Goal: Information Seeking & Learning: Learn about a topic

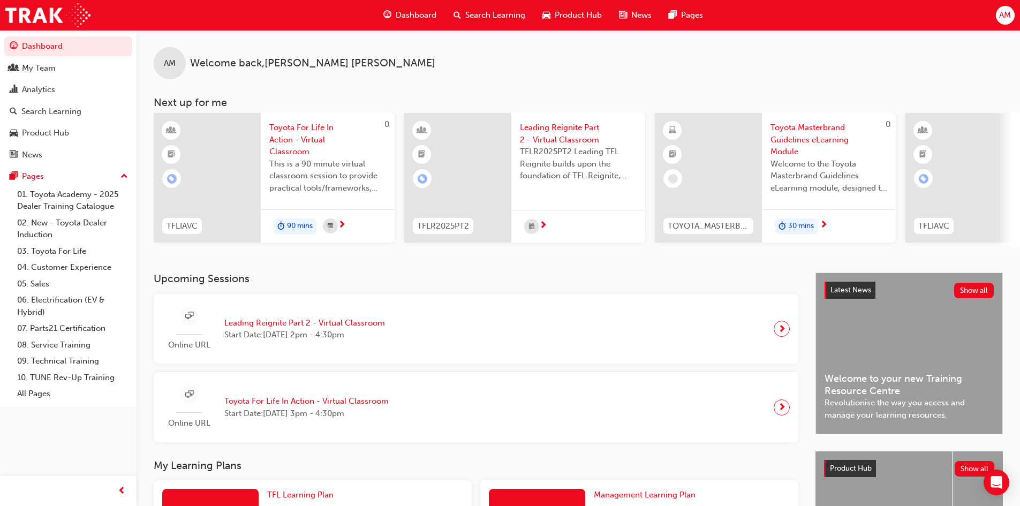
click at [800, 130] on span "Toyota Masterbrand Guidelines eLearning Module" at bounding box center [828, 140] width 117 height 36
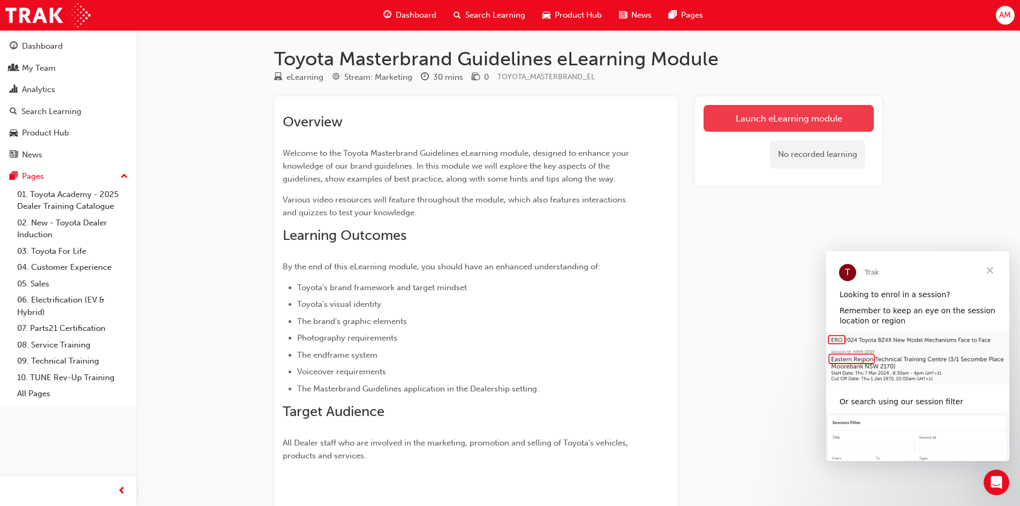
click at [733, 124] on link "Launch eLearning module" at bounding box center [788, 118] width 170 height 27
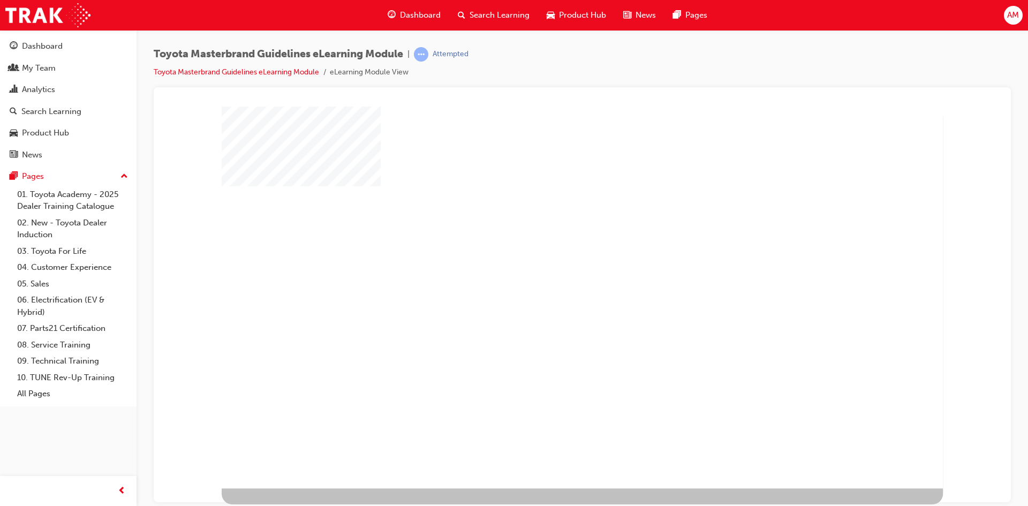
click at [551, 266] on div "play" at bounding box center [551, 266] width 0 height 0
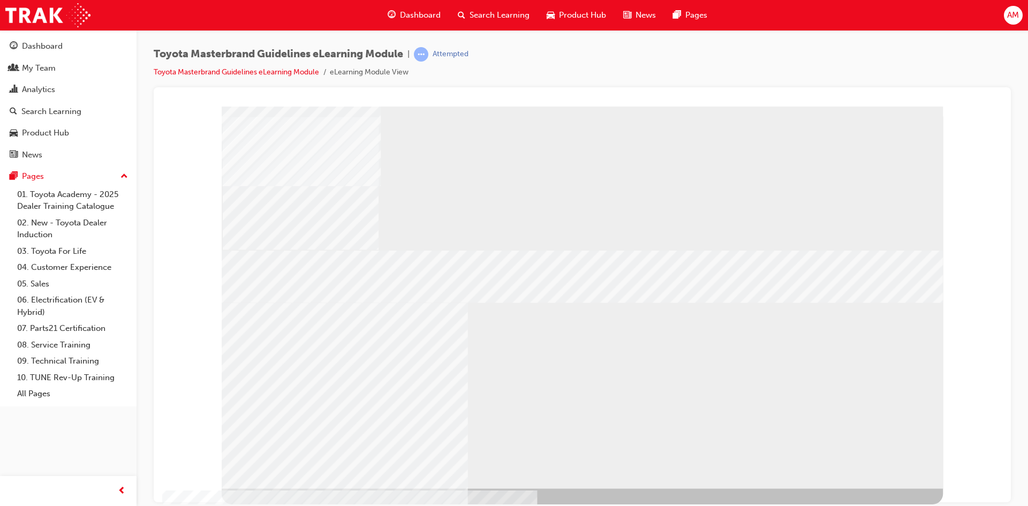
click at [289, 488] on div "RETURN" at bounding box center [255, 497] width 67 height 19
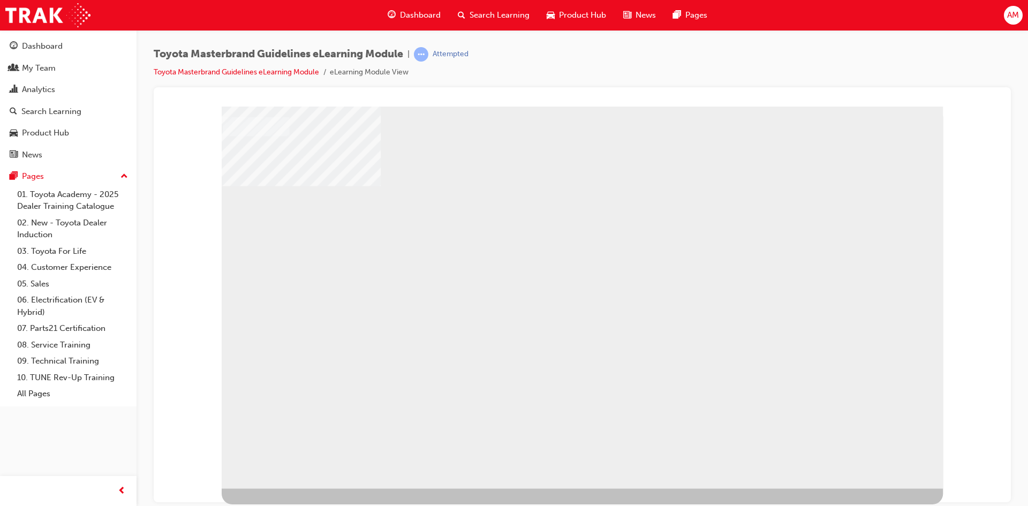
click at [289, 488] on div "RETURN" at bounding box center [255, 497] width 67 height 19
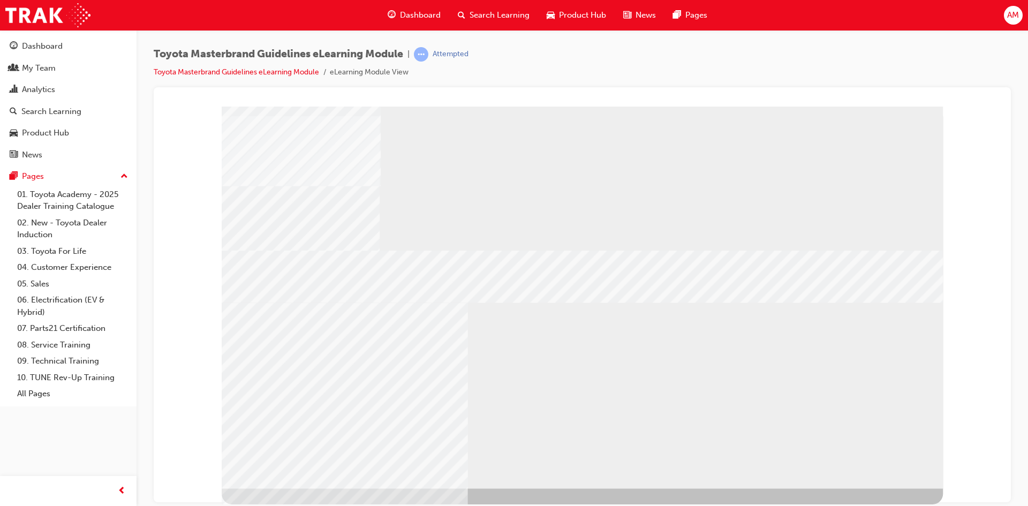
click at [289, 488] on div "RETURN" at bounding box center [255, 497] width 67 height 19
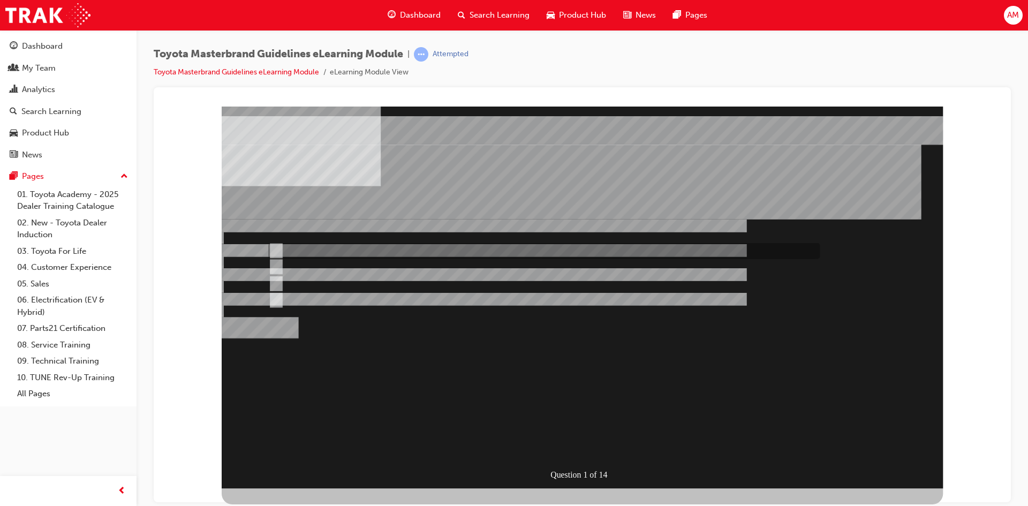
radio input "true"
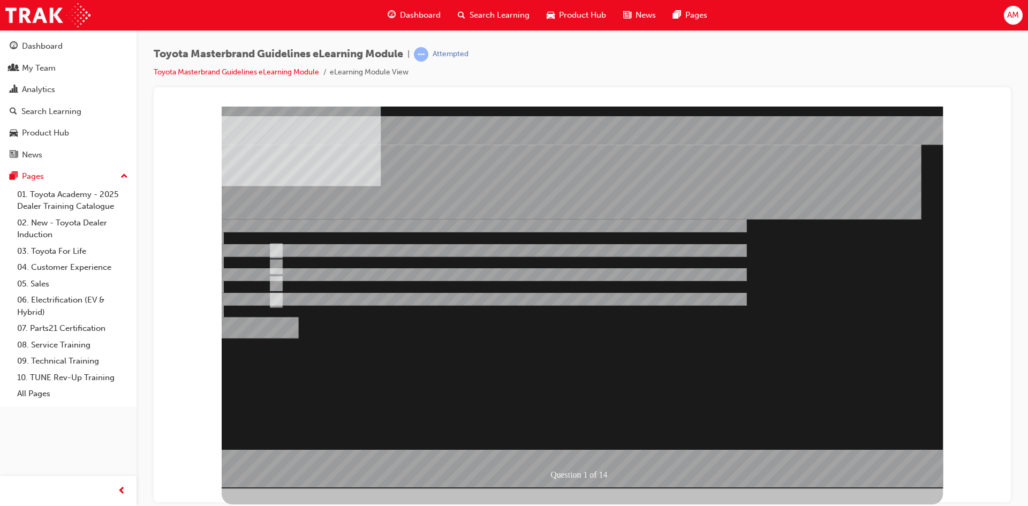
click at [482, 368] on div at bounding box center [582, 297] width 721 height 382
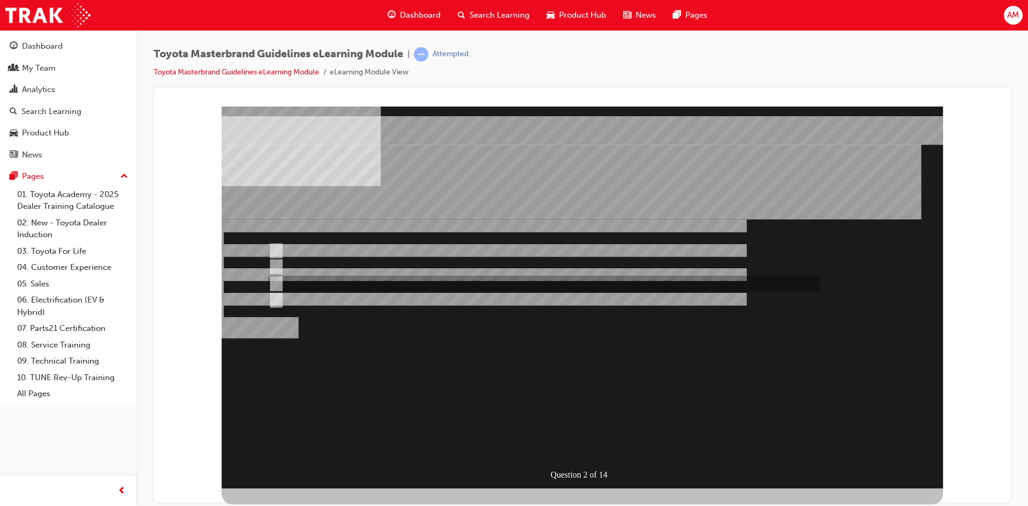
radio input "true"
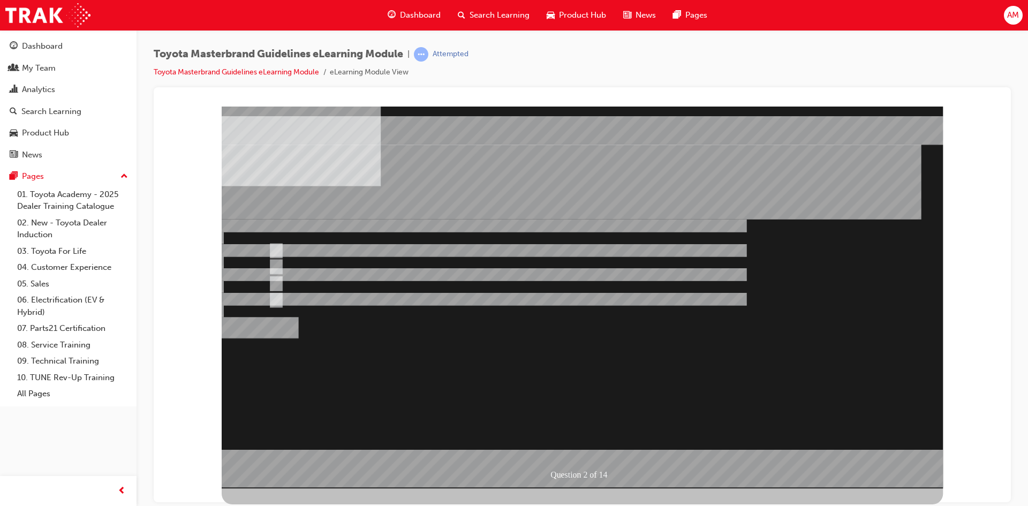
click at [466, 373] on div at bounding box center [582, 297] width 721 height 382
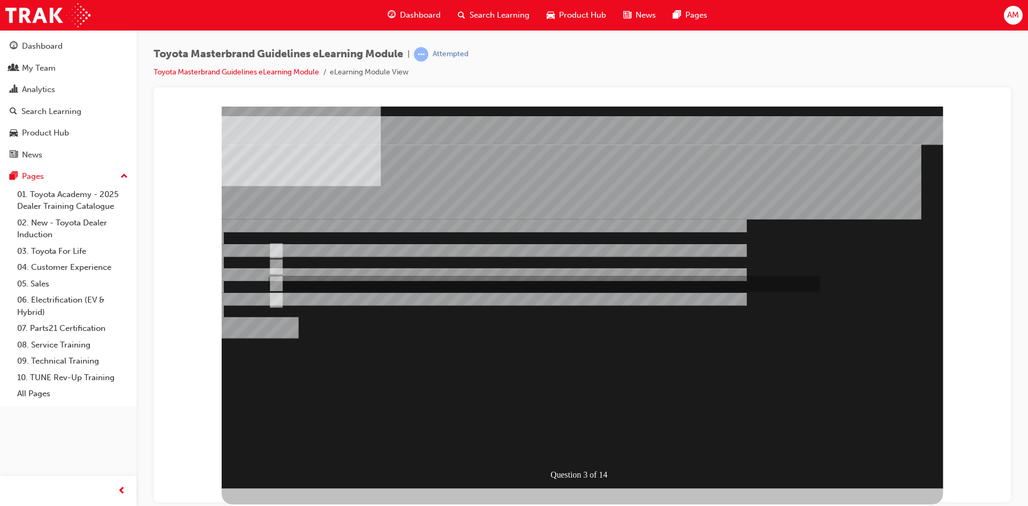
radio input "true"
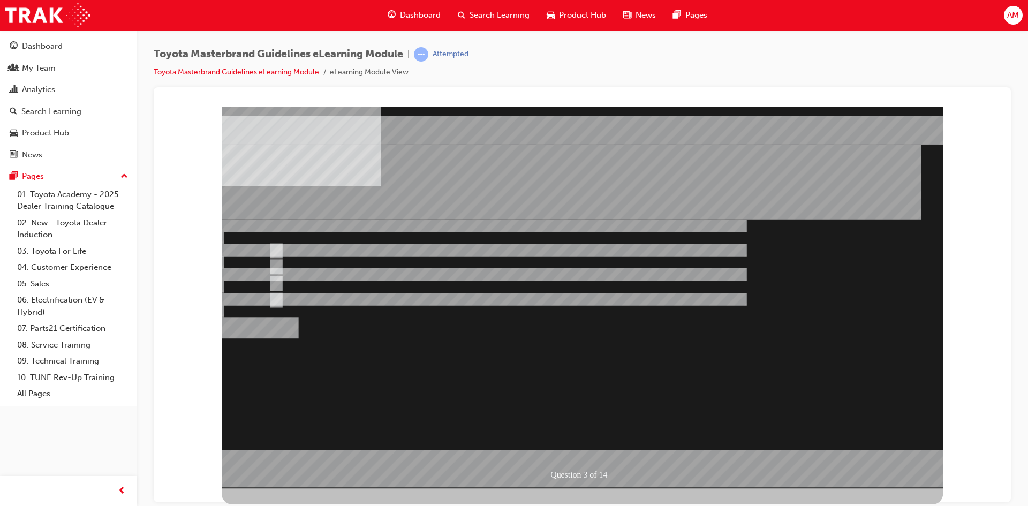
click at [469, 447] on div at bounding box center [582, 297] width 721 height 382
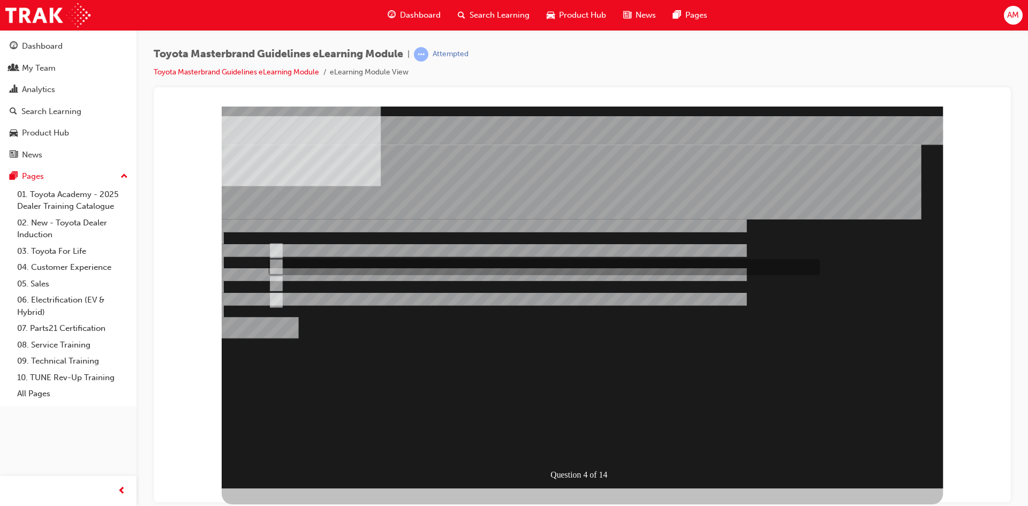
radio input "true"
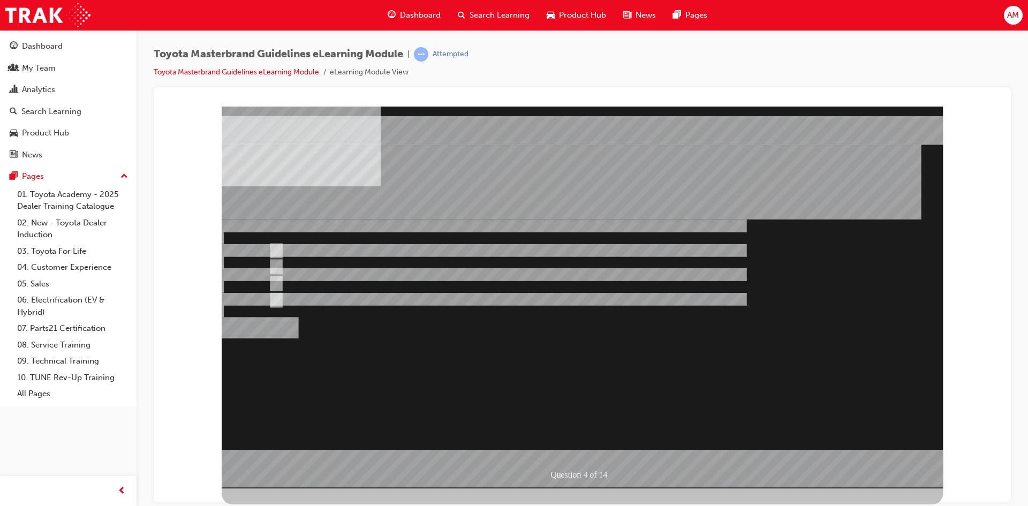
click at [473, 359] on div at bounding box center [582, 297] width 721 height 382
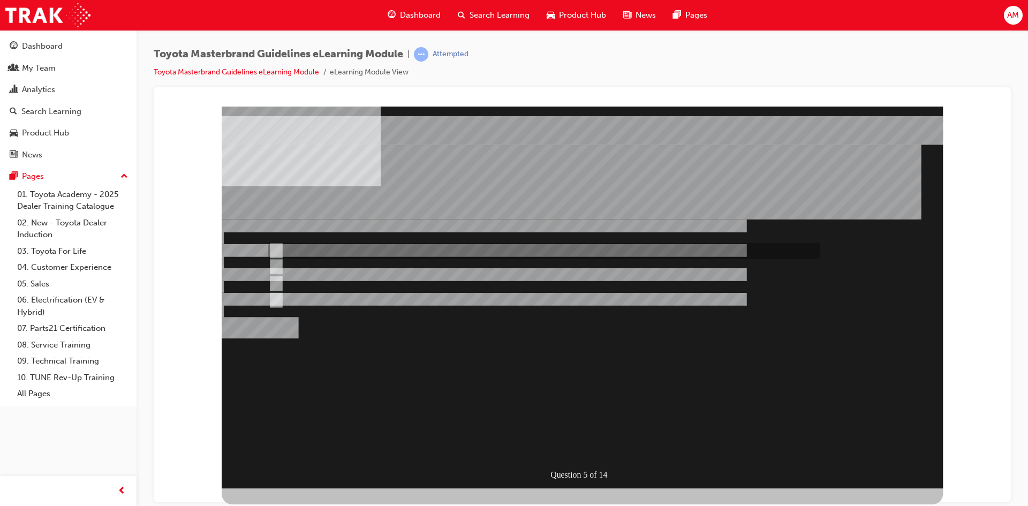
radio input "true"
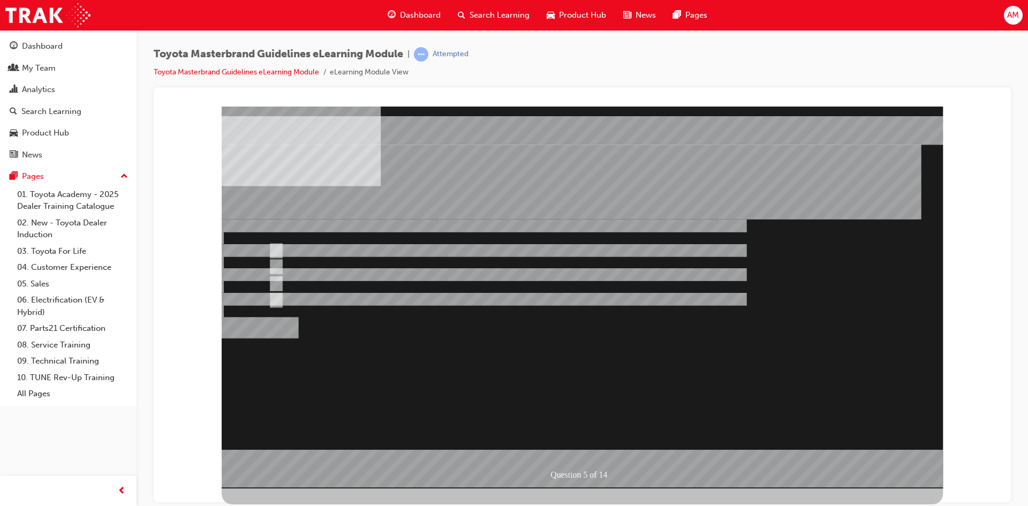
click at [525, 453] on div at bounding box center [582, 297] width 721 height 382
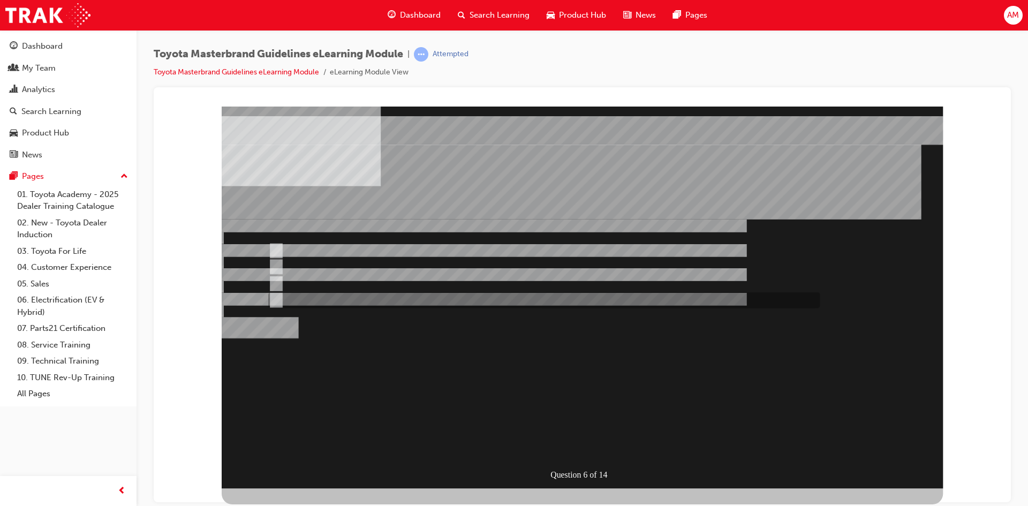
radio input "true"
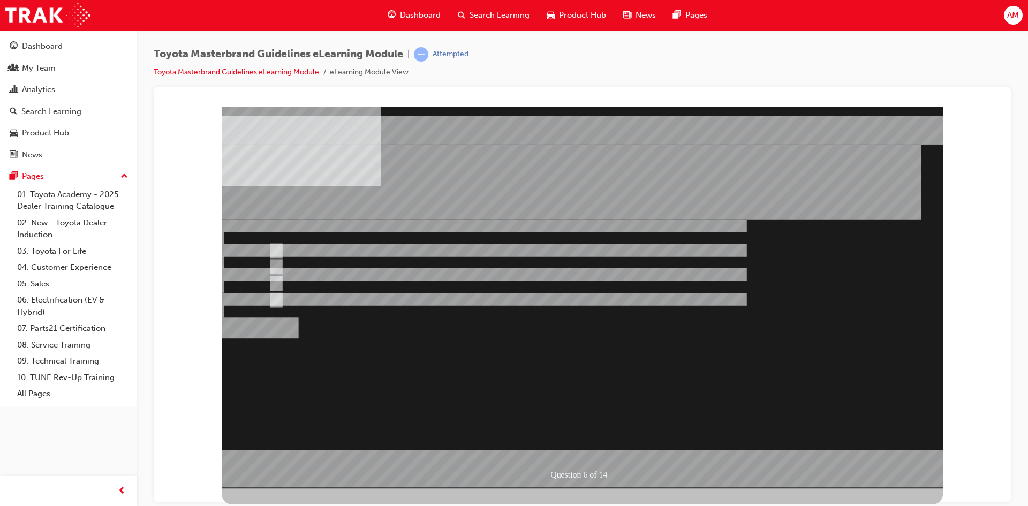
click at [499, 452] on div at bounding box center [582, 297] width 721 height 382
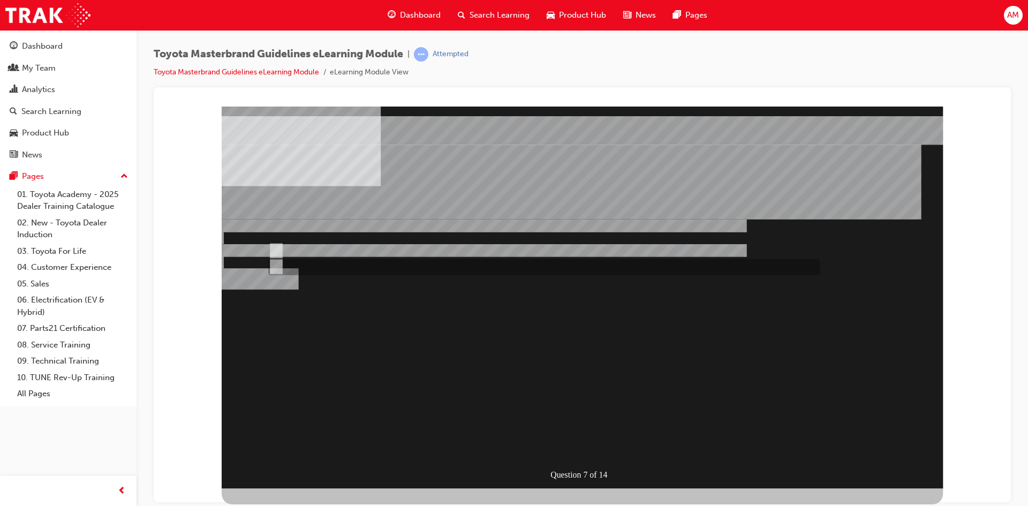
radio input "true"
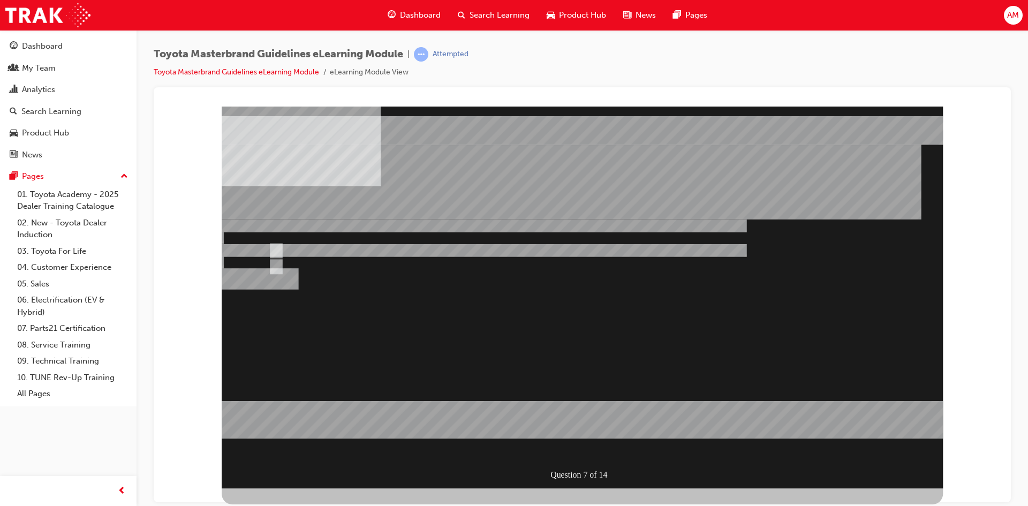
click at [507, 446] on div at bounding box center [582, 297] width 721 height 382
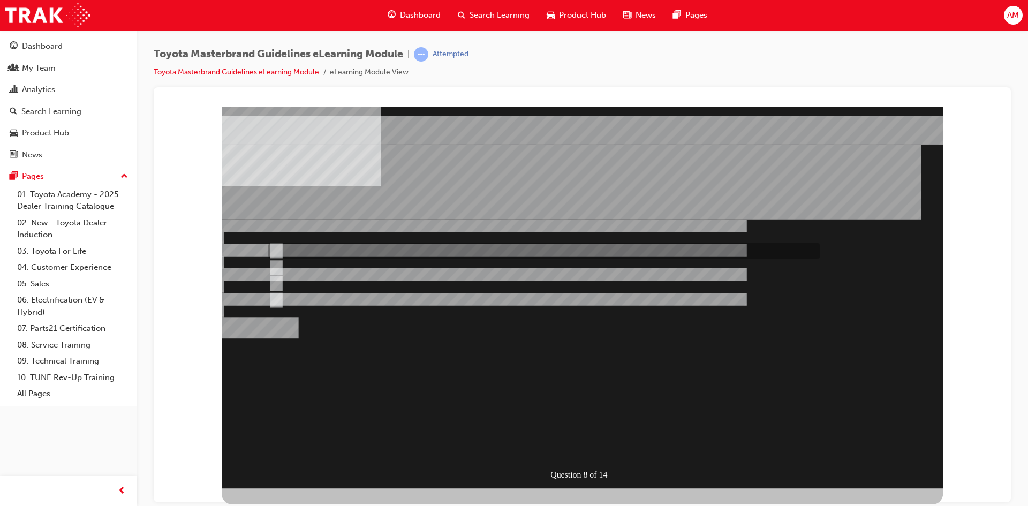
radio input "true"
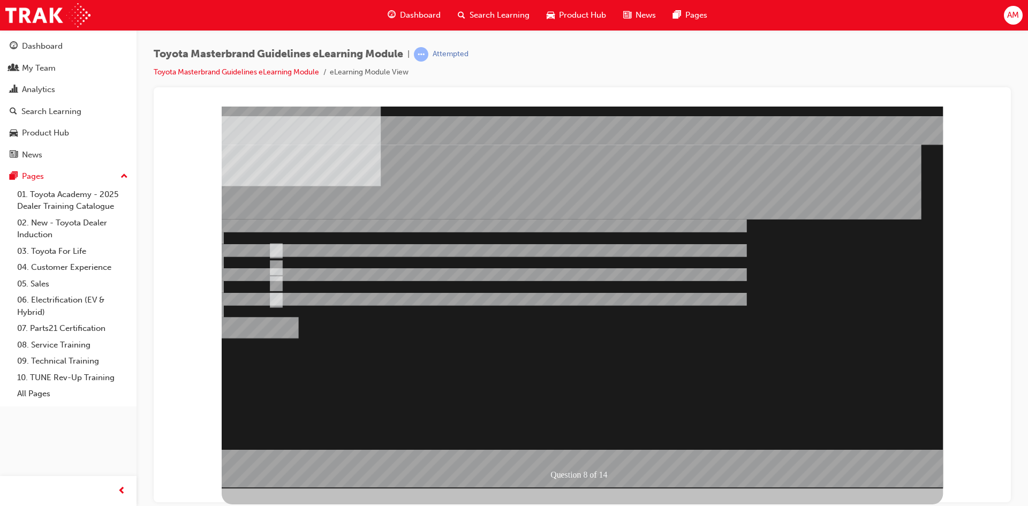
click at [460, 380] on div at bounding box center [582, 297] width 721 height 382
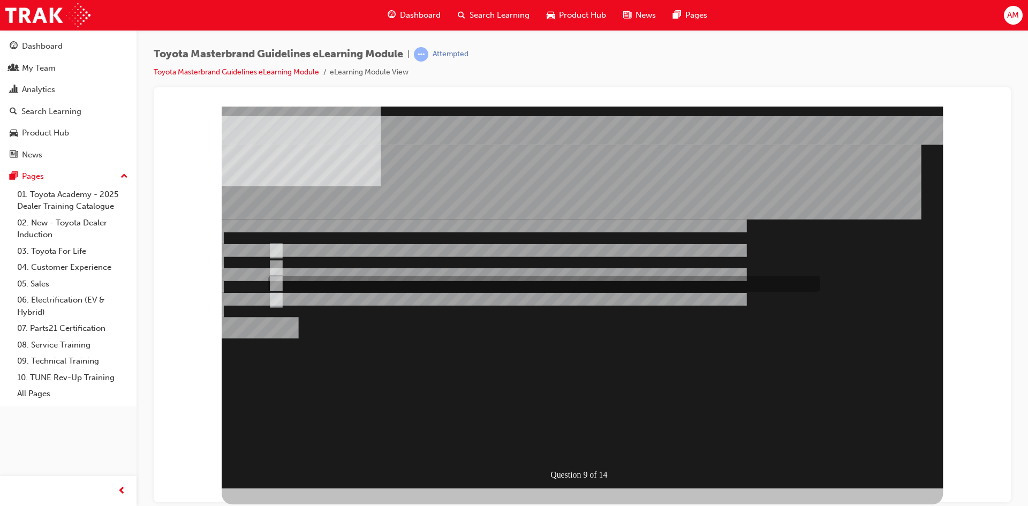
radio input "true"
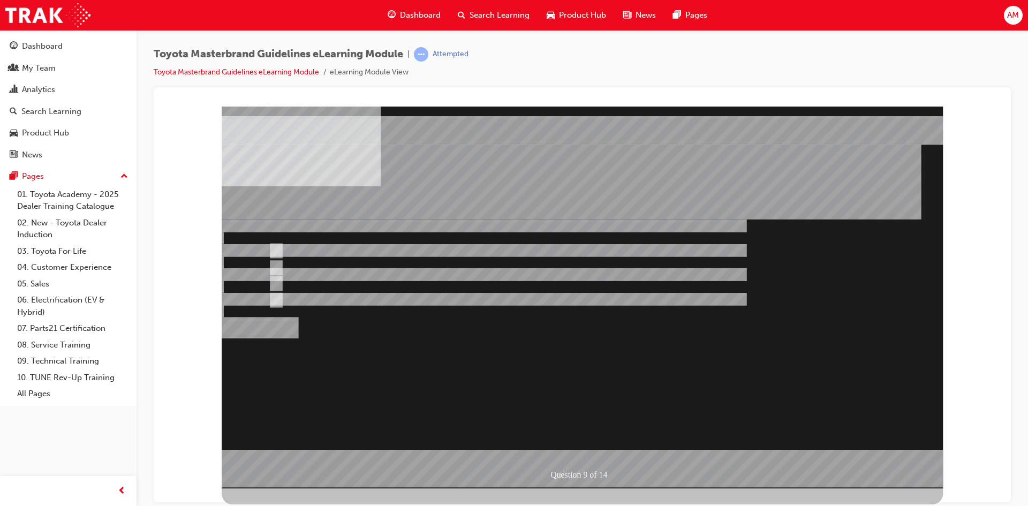
click at [424, 458] on div at bounding box center [582, 297] width 721 height 382
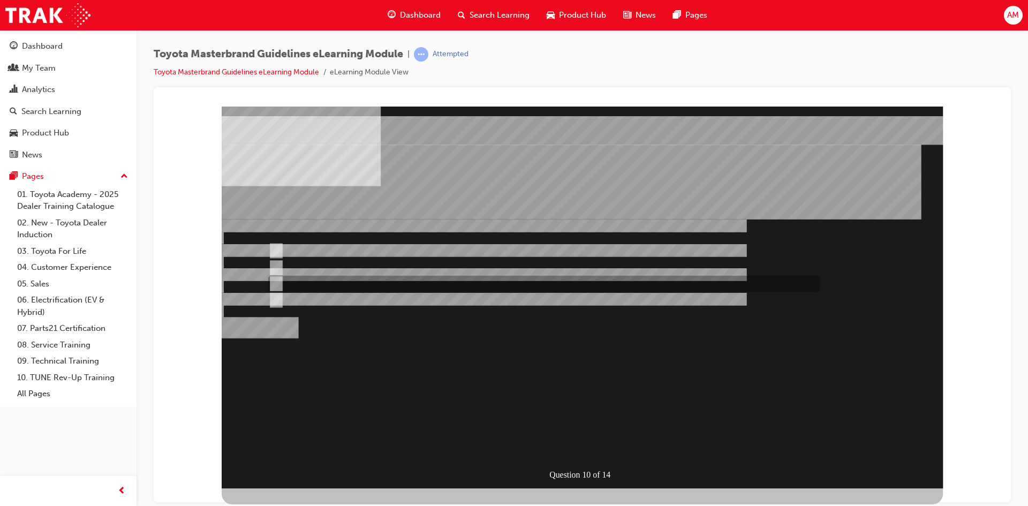
radio input "true"
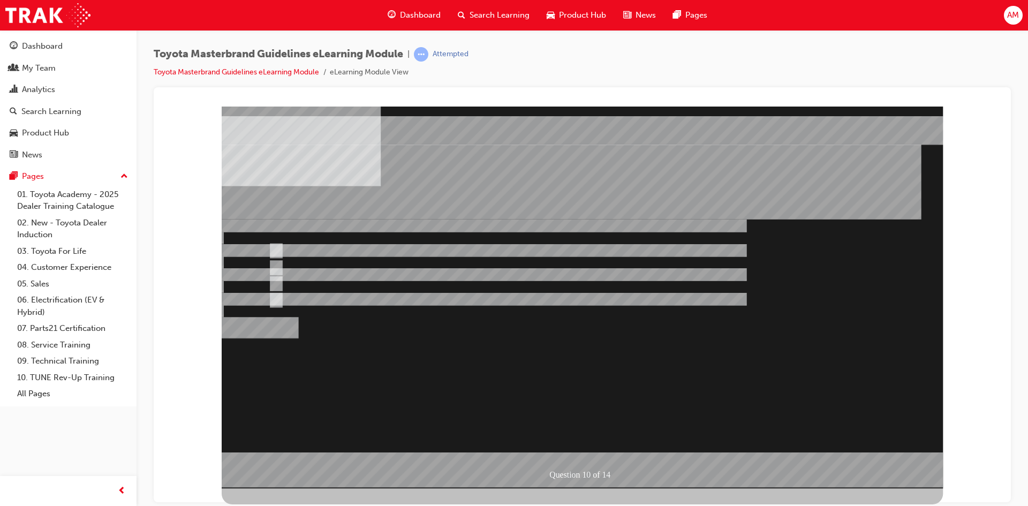
click at [310, 268] on div at bounding box center [582, 297] width 721 height 382
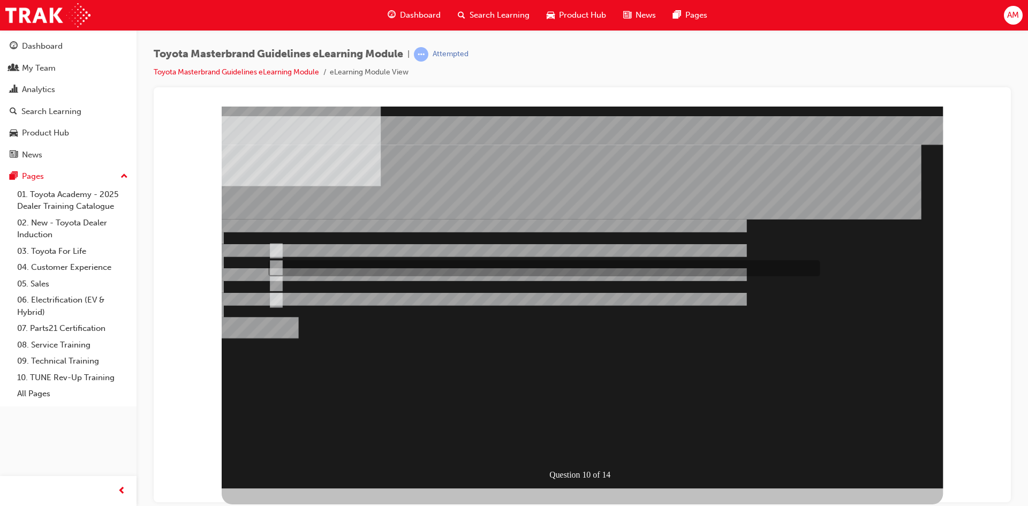
radio input "true"
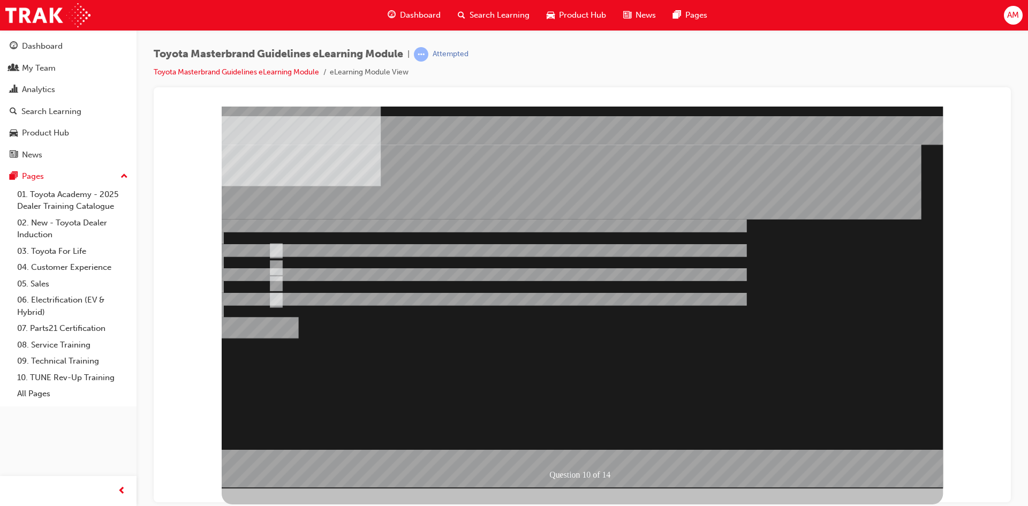
click at [498, 447] on div at bounding box center [582, 297] width 721 height 382
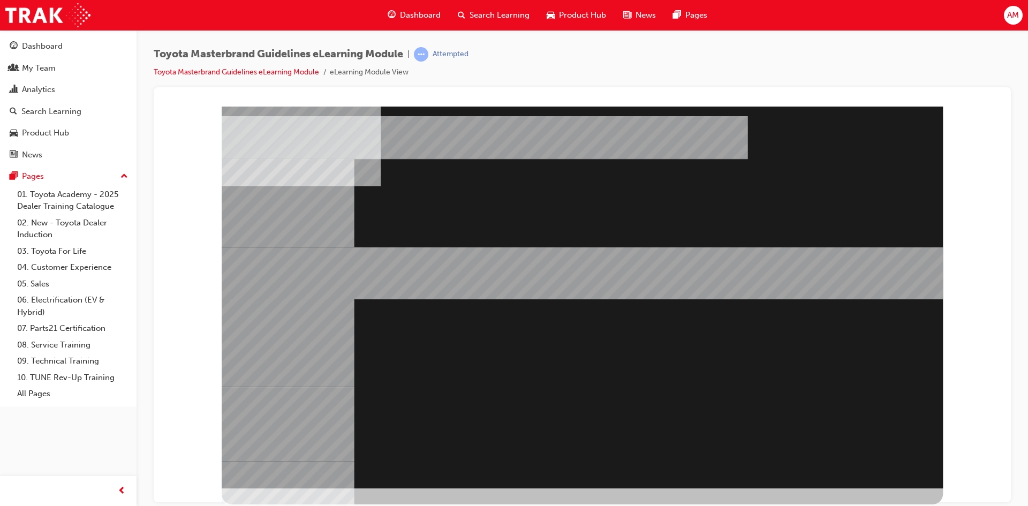
drag, startPoint x: 338, startPoint y: 375, endPoint x: 755, endPoint y: 343, distance: 418.7
click at [755, 343] on div at bounding box center [582, 297] width 721 height 382
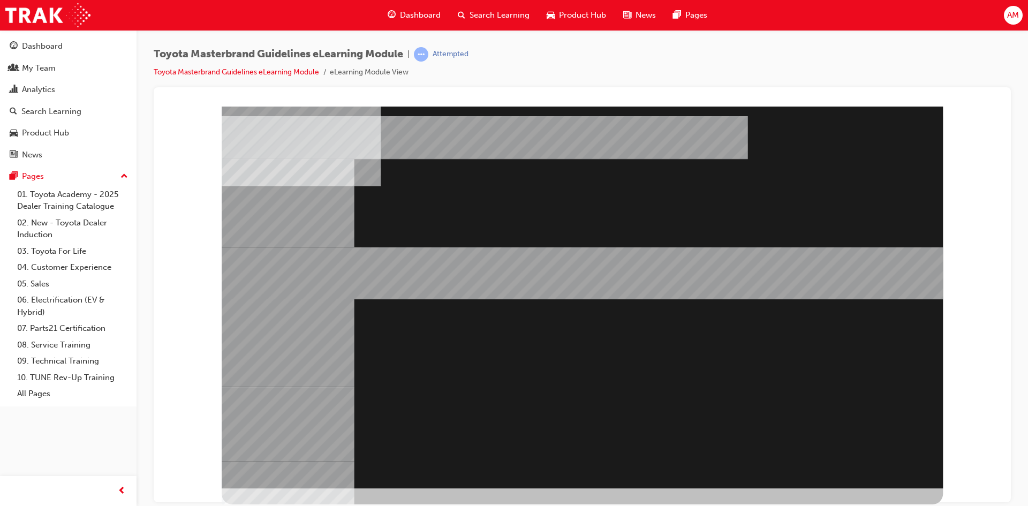
drag, startPoint x: 666, startPoint y: 371, endPoint x: 545, endPoint y: 307, distance: 137.0
click at [545, 307] on div at bounding box center [582, 297] width 721 height 382
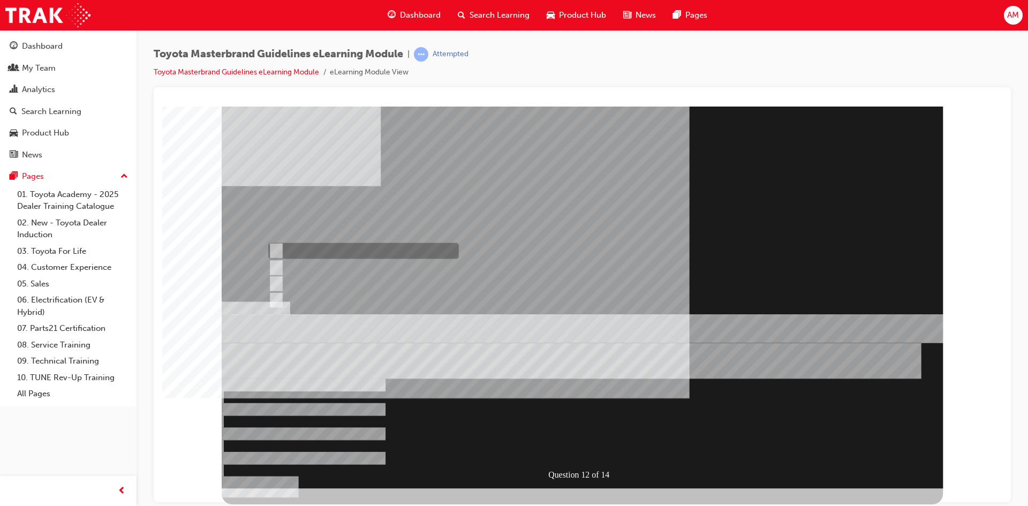
radio input "true"
click at [488, 445] on div at bounding box center [582, 297] width 721 height 382
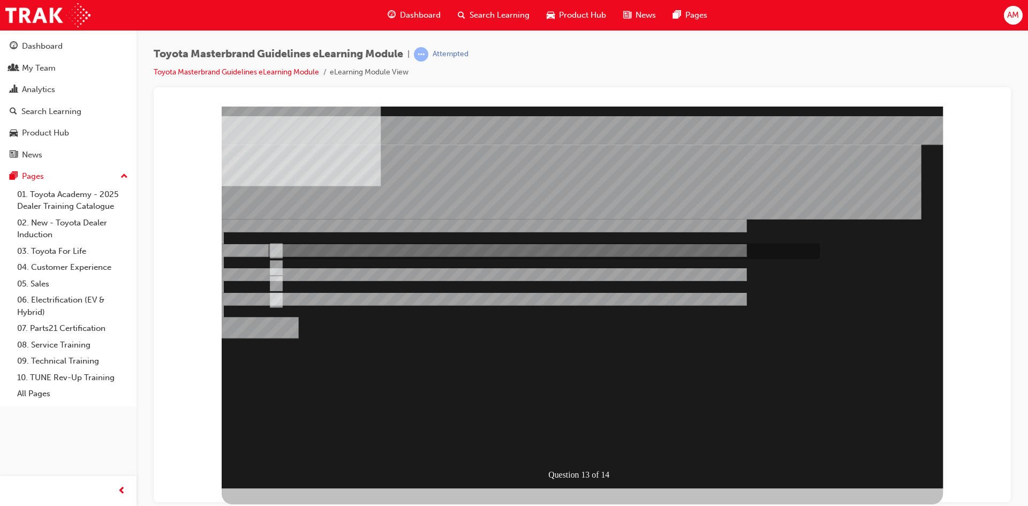
radio input "true"
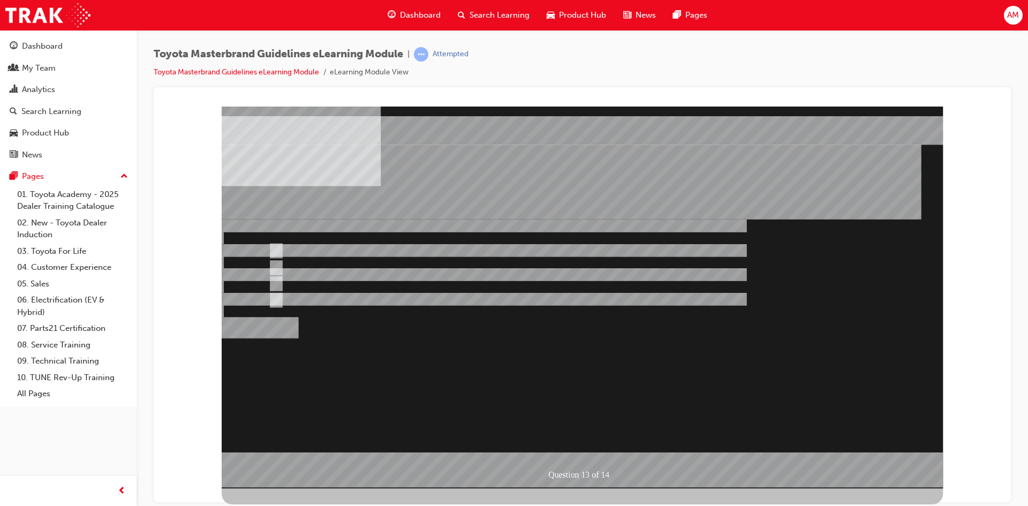
click at [324, 283] on div at bounding box center [582, 297] width 721 height 382
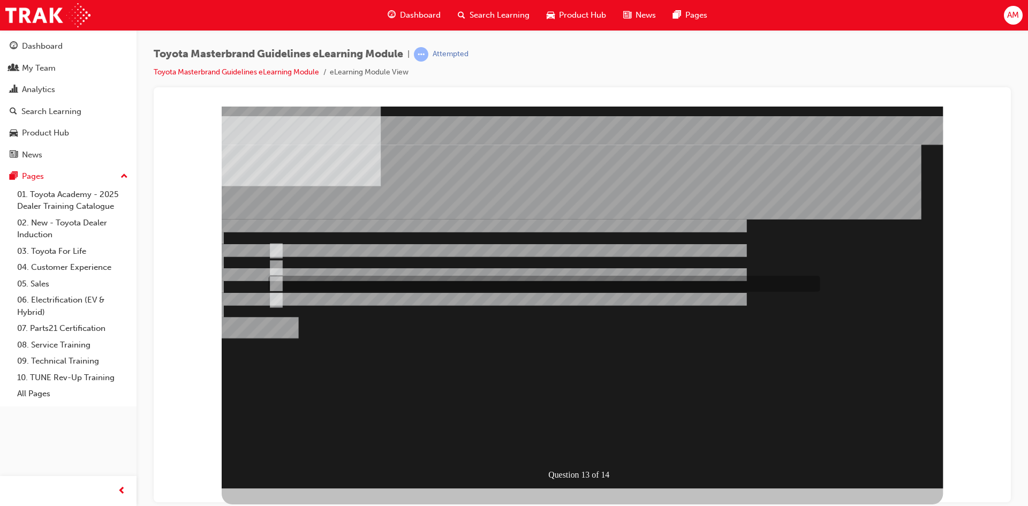
radio input "true"
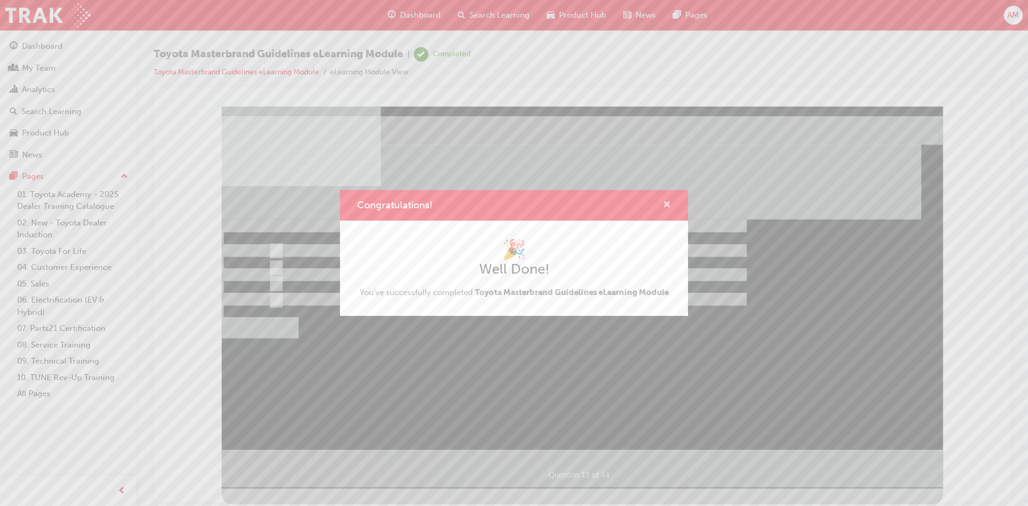
click at [667, 203] on span "cross-icon" at bounding box center [667, 206] width 8 height 10
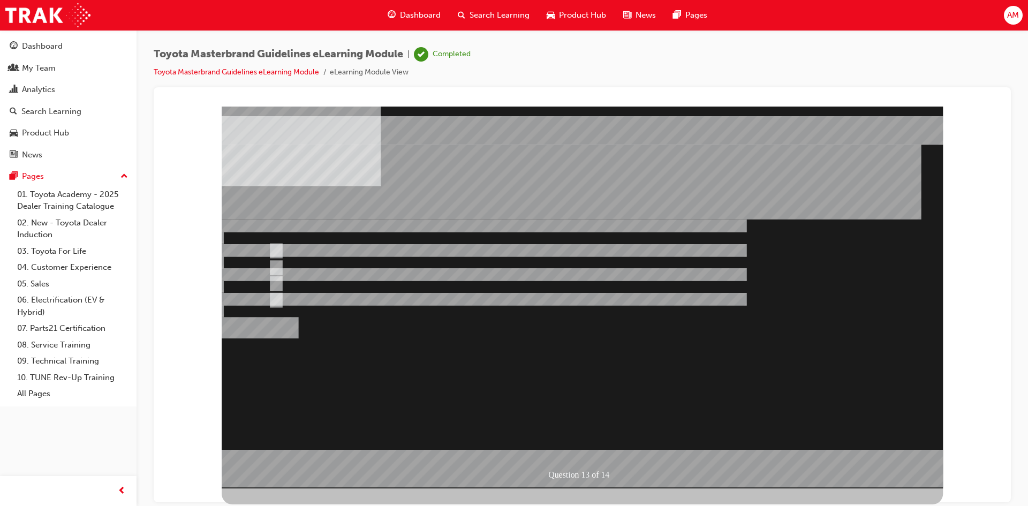
click at [618, 348] on div at bounding box center [582, 297] width 721 height 382
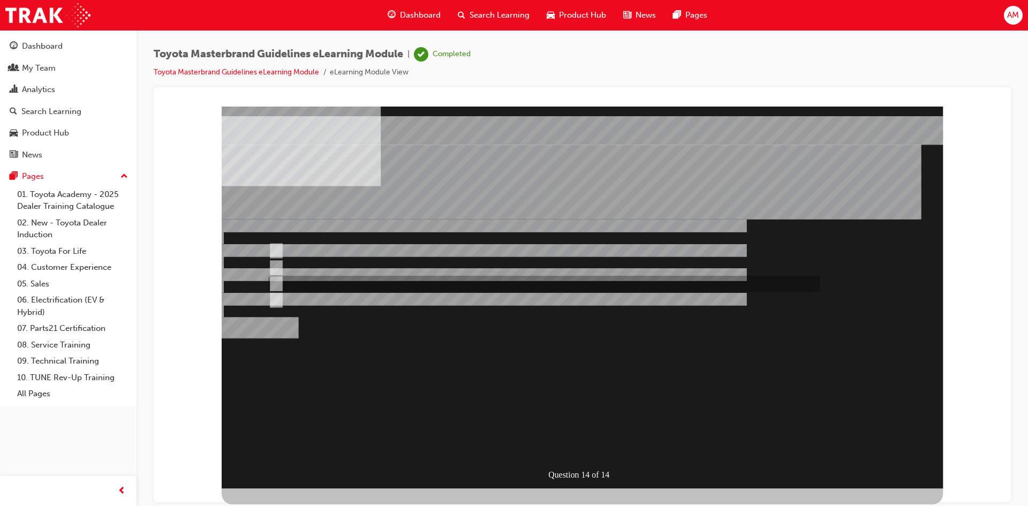
radio input "true"
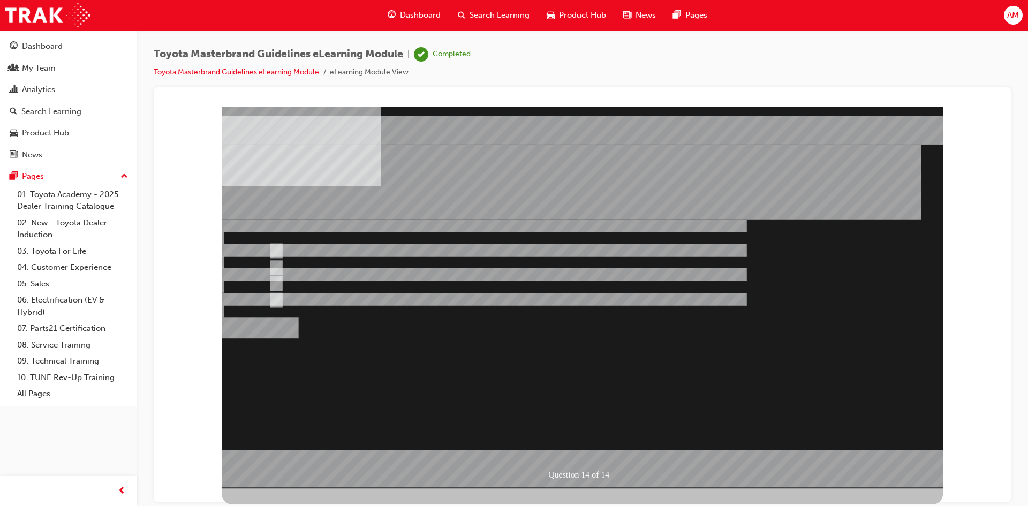
click at [497, 437] on div at bounding box center [582, 297] width 721 height 382
